Goal: Check status: Check status

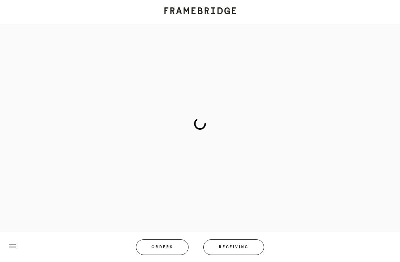
scroll to position [31, 0]
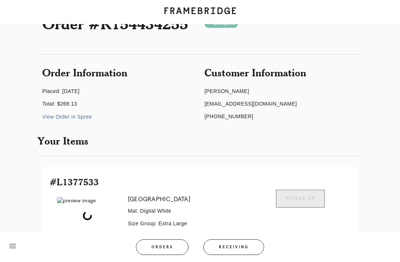
click at [242, 255] on button "Receiving" at bounding box center [234, 248] width 61 height 16
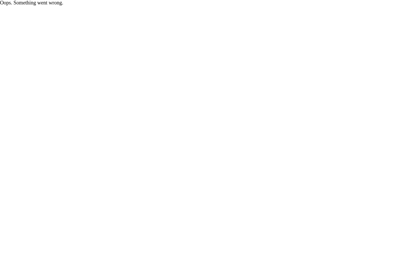
click at [158, 0] on p "Oops. Something went wrong." at bounding box center [200, 3] width 400 height 6
click at [161, 1] on p "Oops. Something went wrong." at bounding box center [200, 3] width 400 height 6
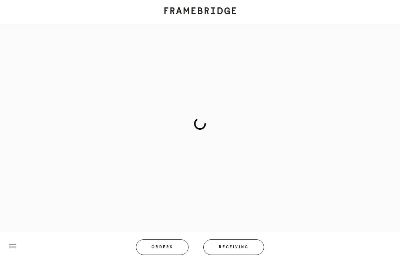
scroll to position [31, 0]
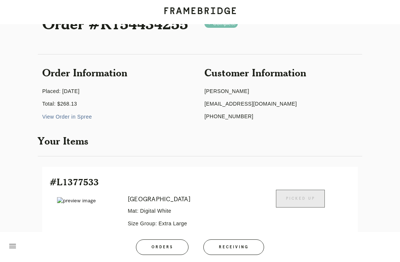
click at [241, 249] on span "Receiving" at bounding box center [234, 247] width 30 height 4
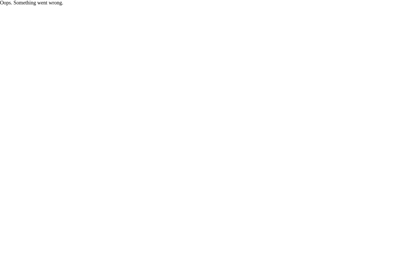
click at [165, 6] on html "Oops. Something went wrong." at bounding box center [200, 3] width 400 height 6
click at [153, 6] on html "Oops. Something went wrong." at bounding box center [200, 3] width 400 height 6
click at [162, 6] on html "Oops. Something went wrong." at bounding box center [200, 3] width 400 height 6
click at [155, 6] on html "Oops. Something went wrong." at bounding box center [200, 3] width 400 height 6
click at [234, 6] on html "Oops. Something went wrong." at bounding box center [200, 3] width 400 height 6
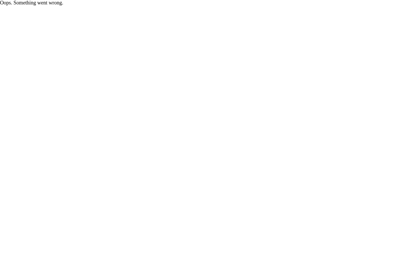
click at [286, 0] on p "Oops. Something went wrong." at bounding box center [200, 3] width 400 height 6
